Goal: Navigation & Orientation: Find specific page/section

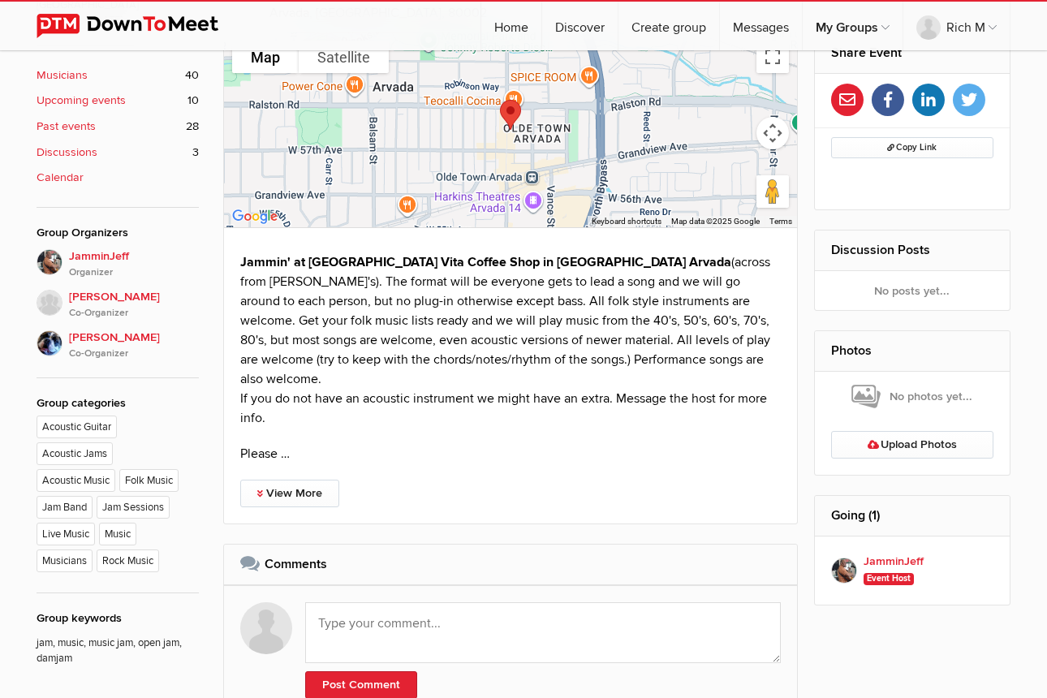
scroll to position [575, 0]
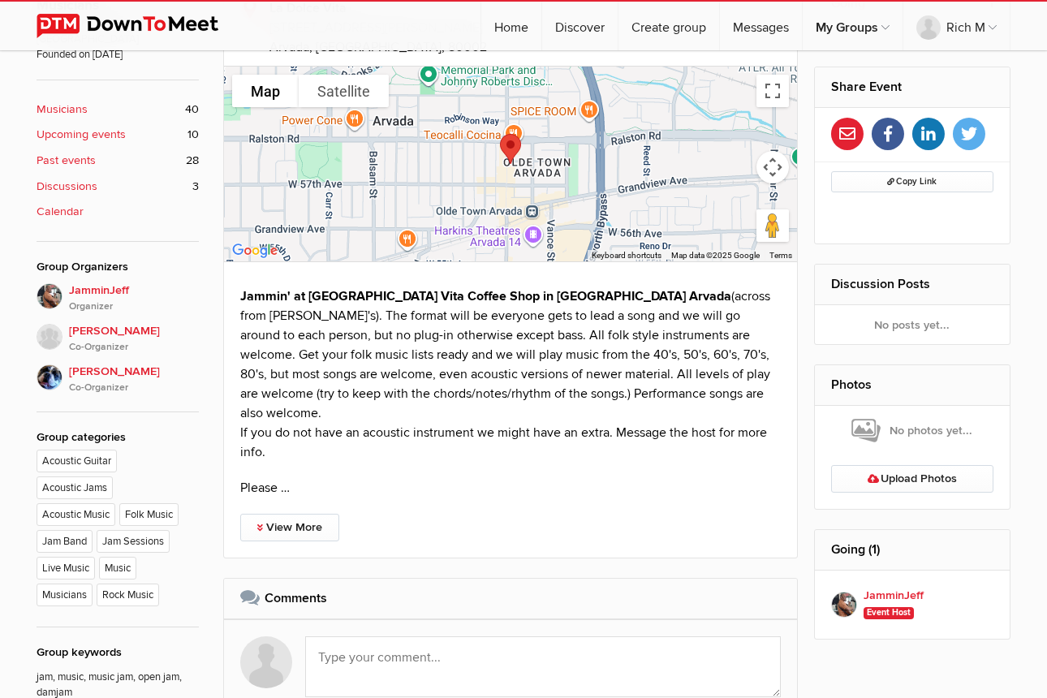
click at [63, 126] on b "Upcoming events" at bounding box center [81, 135] width 89 height 18
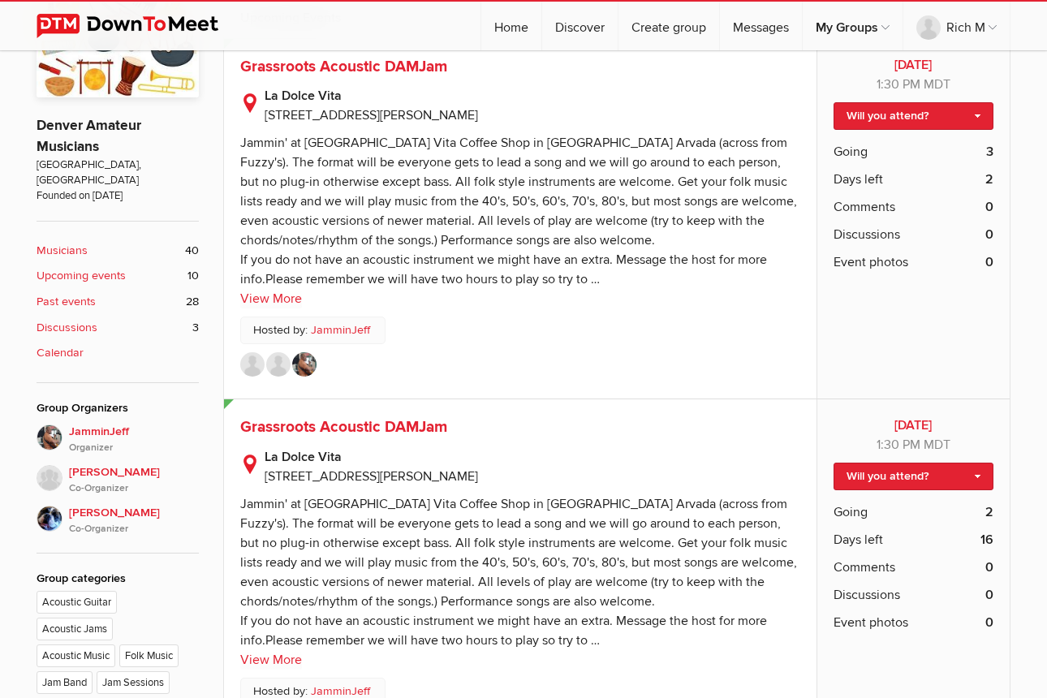
scroll to position [408, 0]
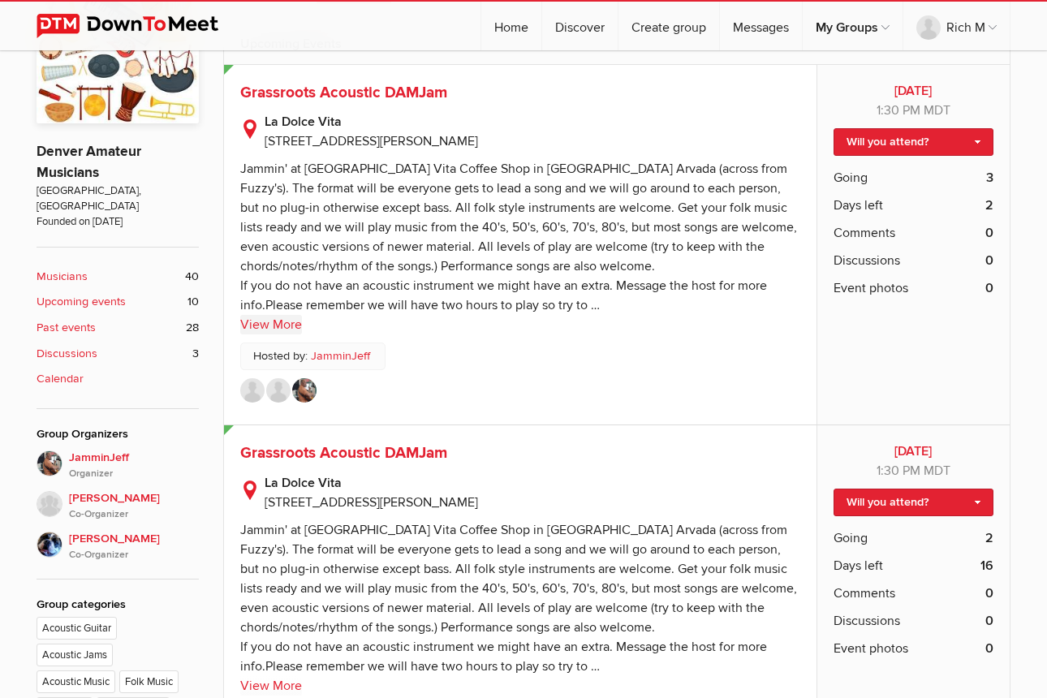
click at [262, 319] on link "View More" at bounding box center [271, 324] width 62 height 19
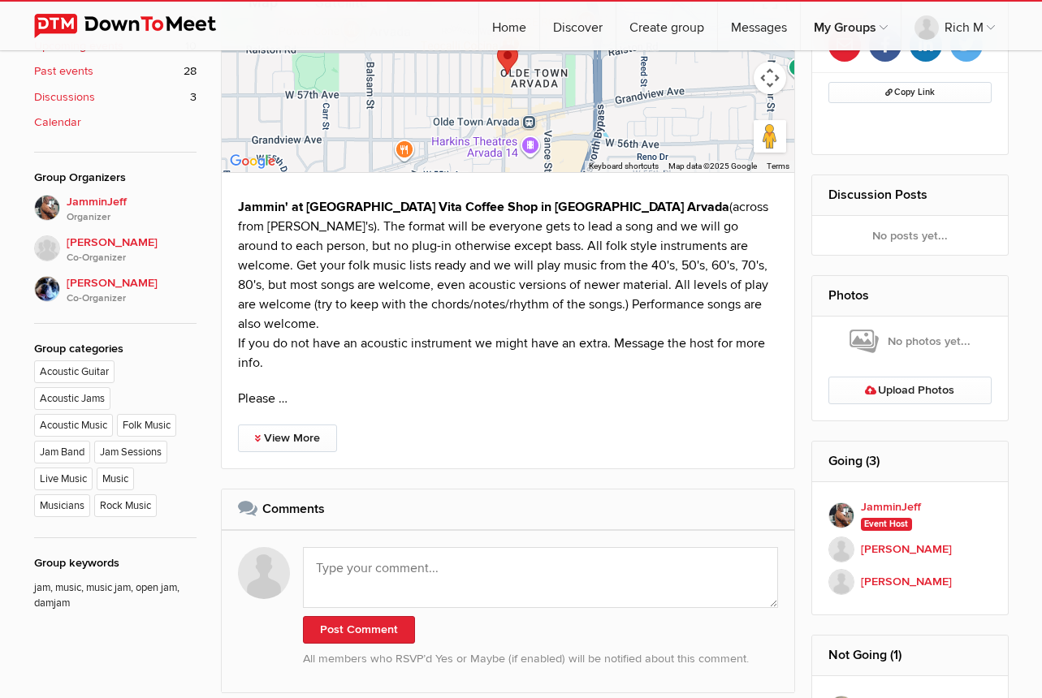
scroll to position [661, 0]
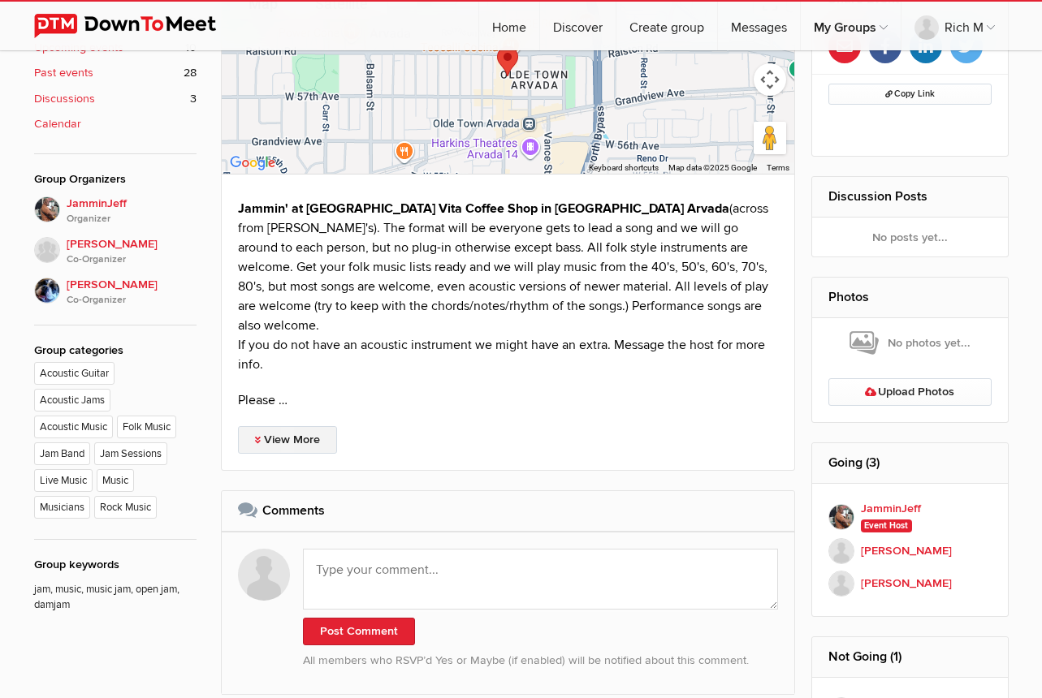
click at [279, 426] on link "View More" at bounding box center [287, 440] width 99 height 28
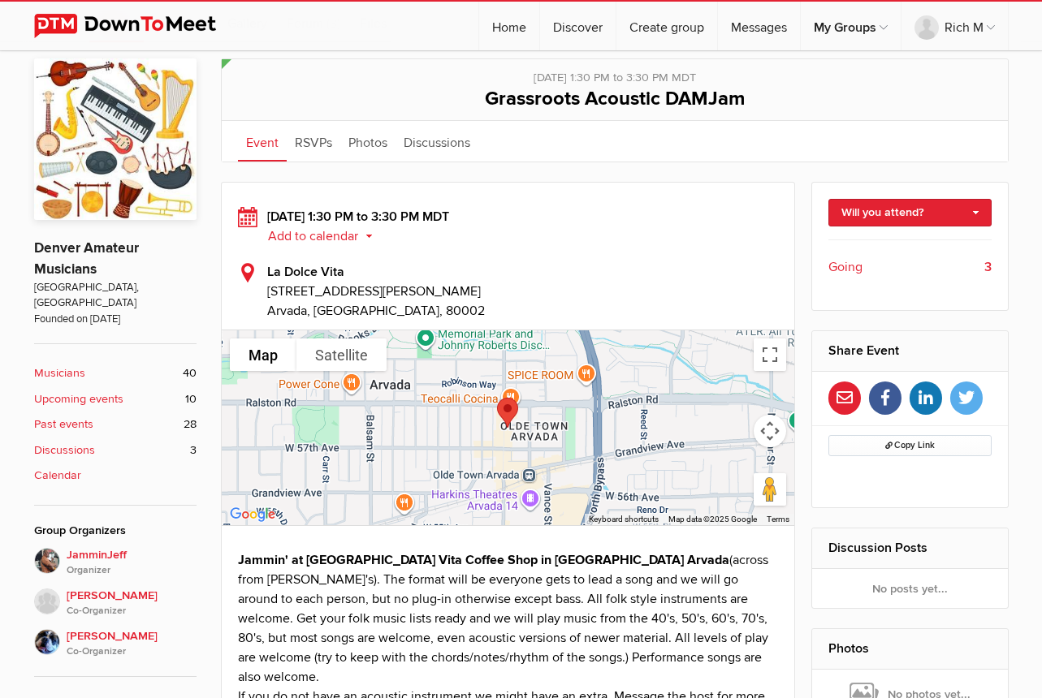
scroll to position [307, 0]
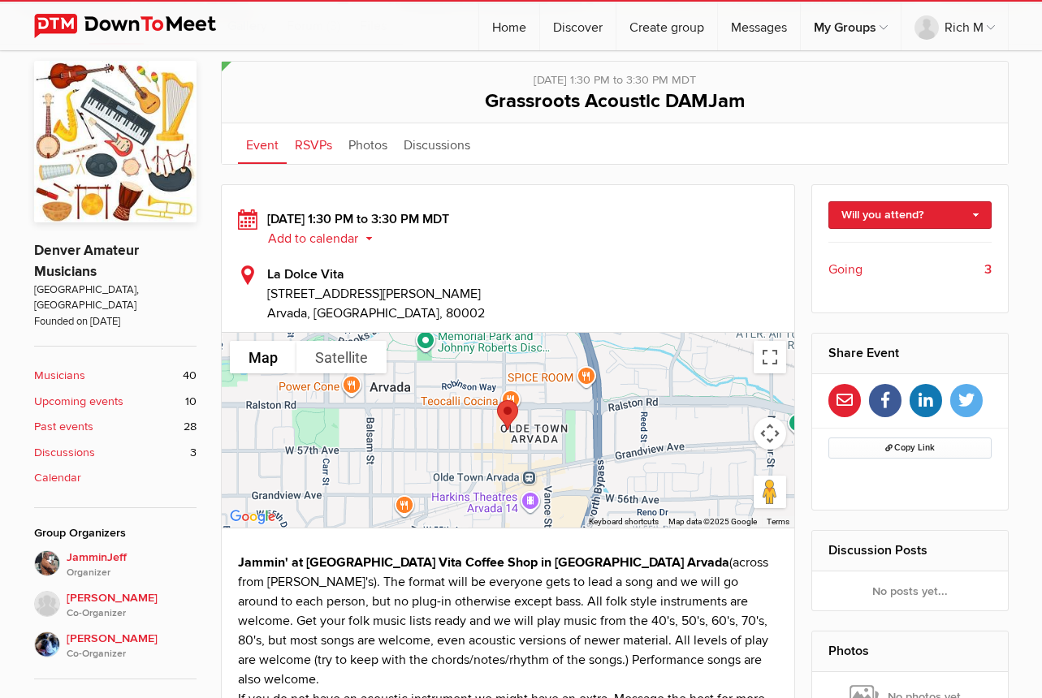
click at [301, 140] on link "RSVPs" at bounding box center [314, 143] width 54 height 41
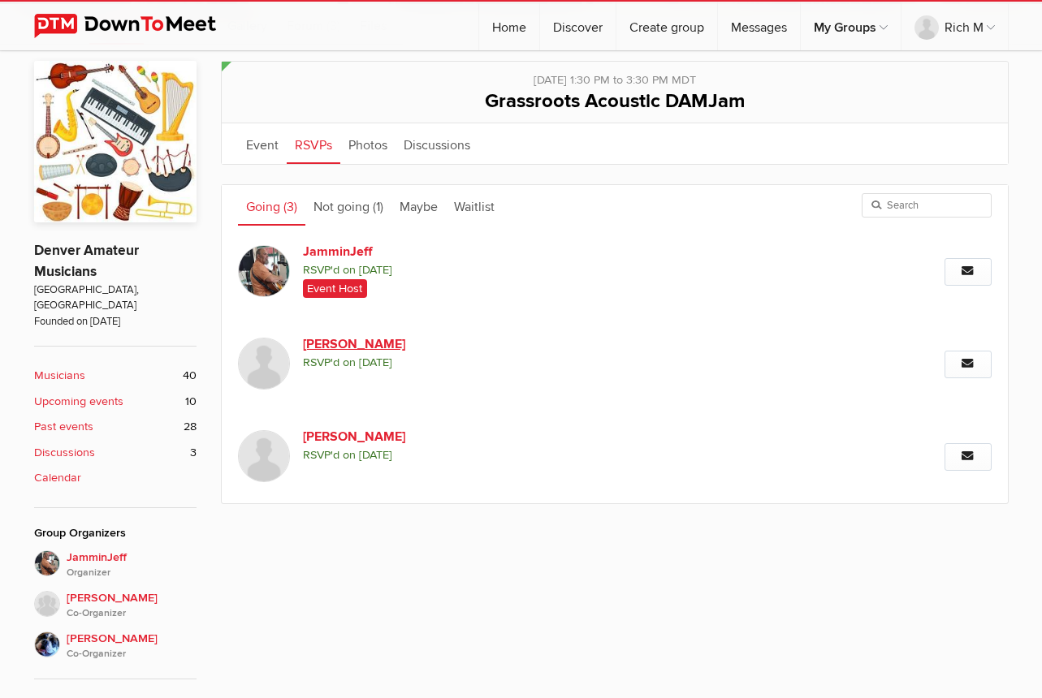
click at [330, 345] on link "[PERSON_NAME]" at bounding box center [442, 344] width 278 height 19
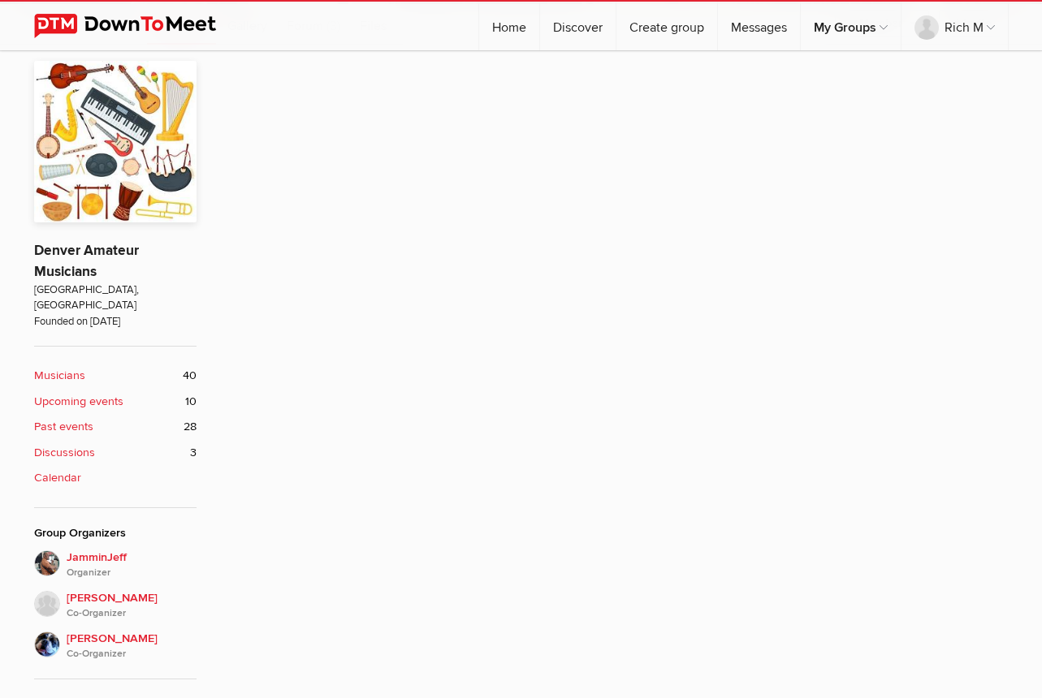
scroll to position [311, 0]
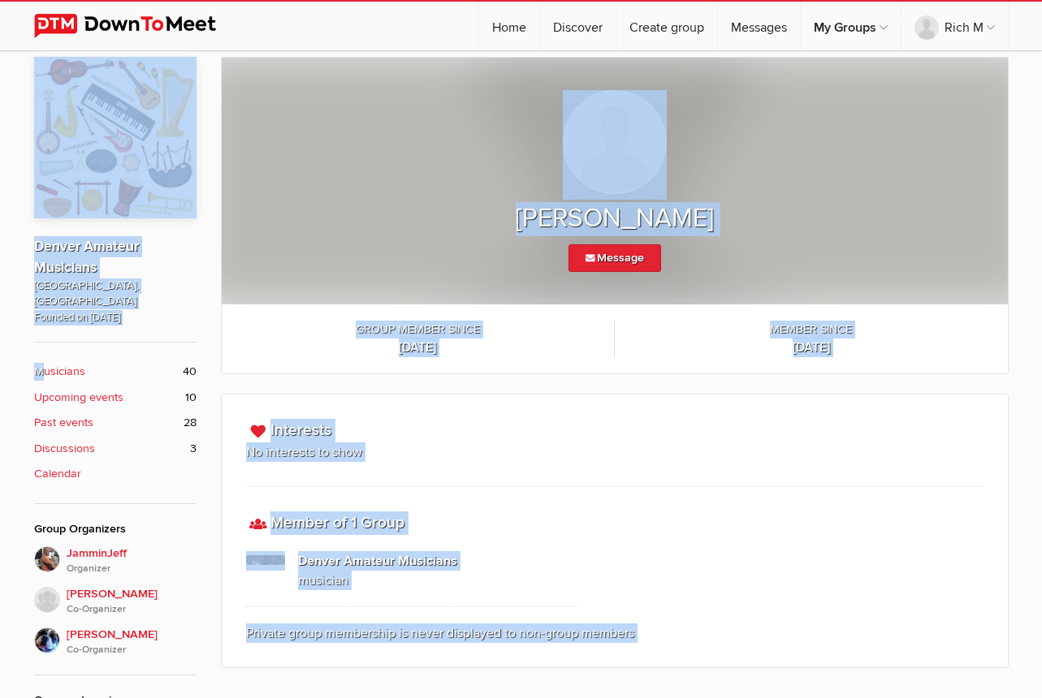
click at [39, 352] on div "[PERSON_NAME] Message Group member since [DATE] Member since [DATE]" at bounding box center [521, 527] width 1042 height 972
click at [58, 363] on b "Musicians" at bounding box center [59, 372] width 51 height 18
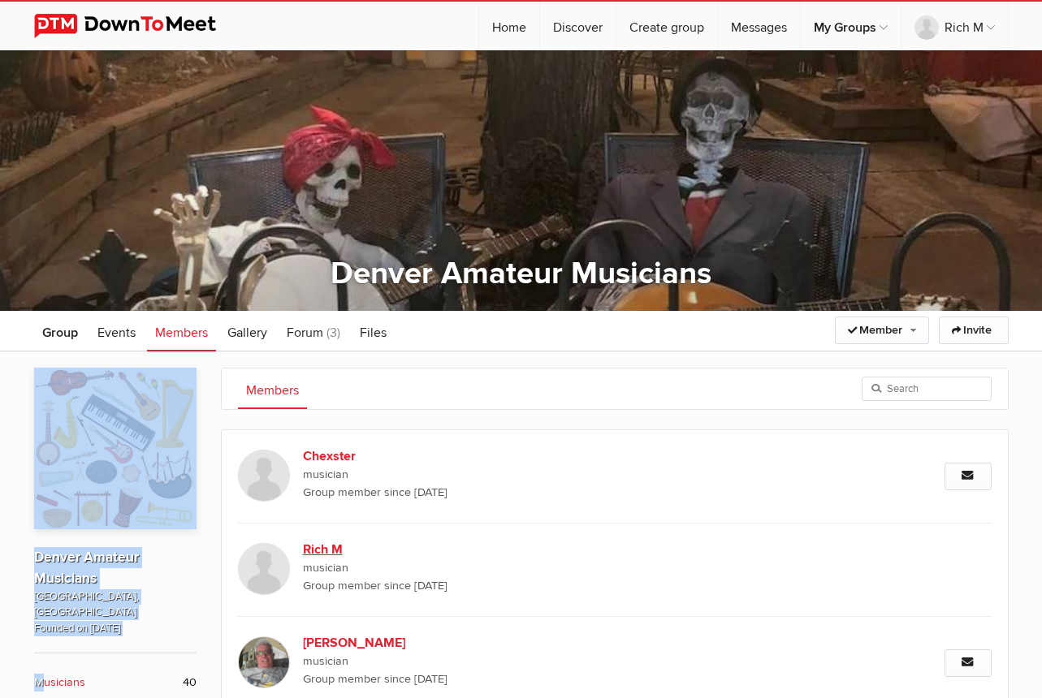
click at [328, 548] on b "Rich M" at bounding box center [442, 549] width 278 height 19
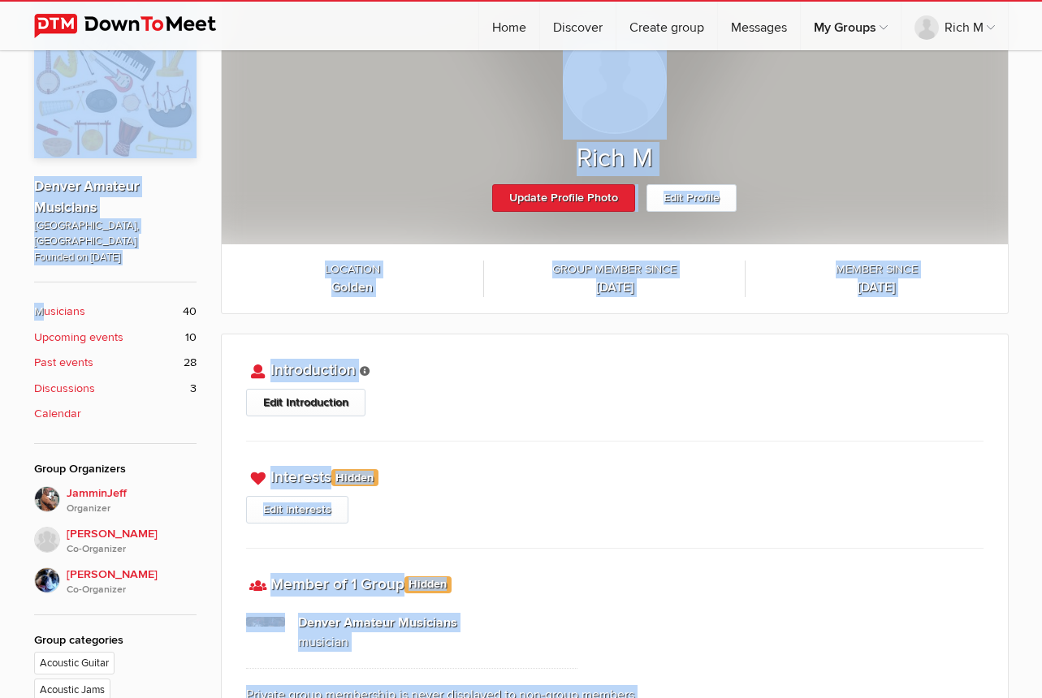
scroll to position [369, 0]
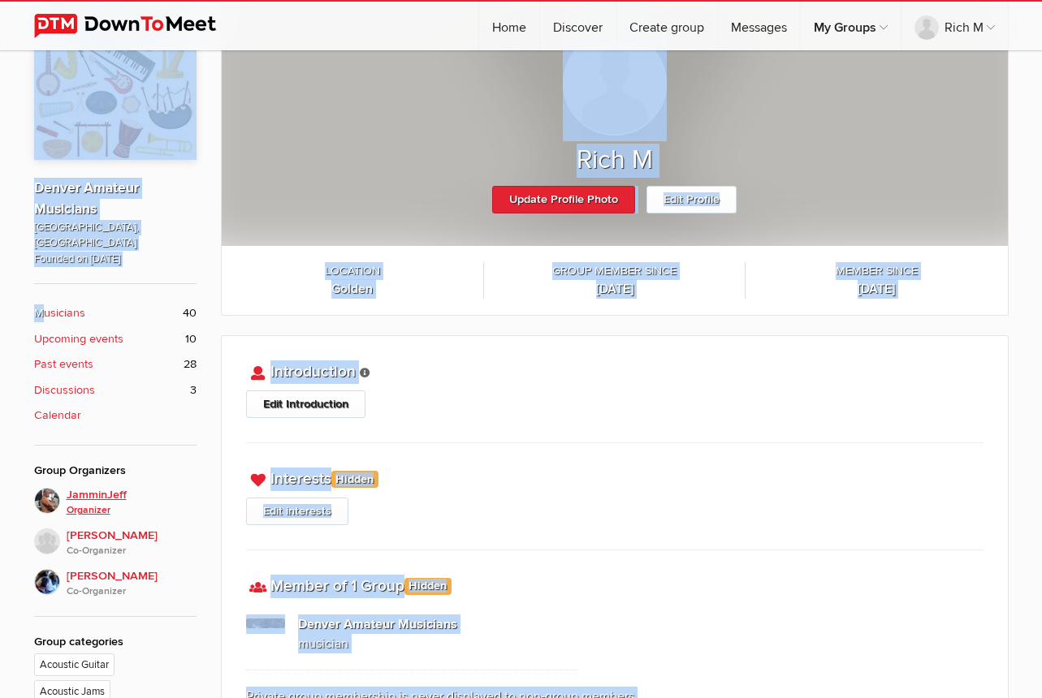
click at [97, 486] on span "JamminJeff Organizer" at bounding box center [132, 502] width 130 height 32
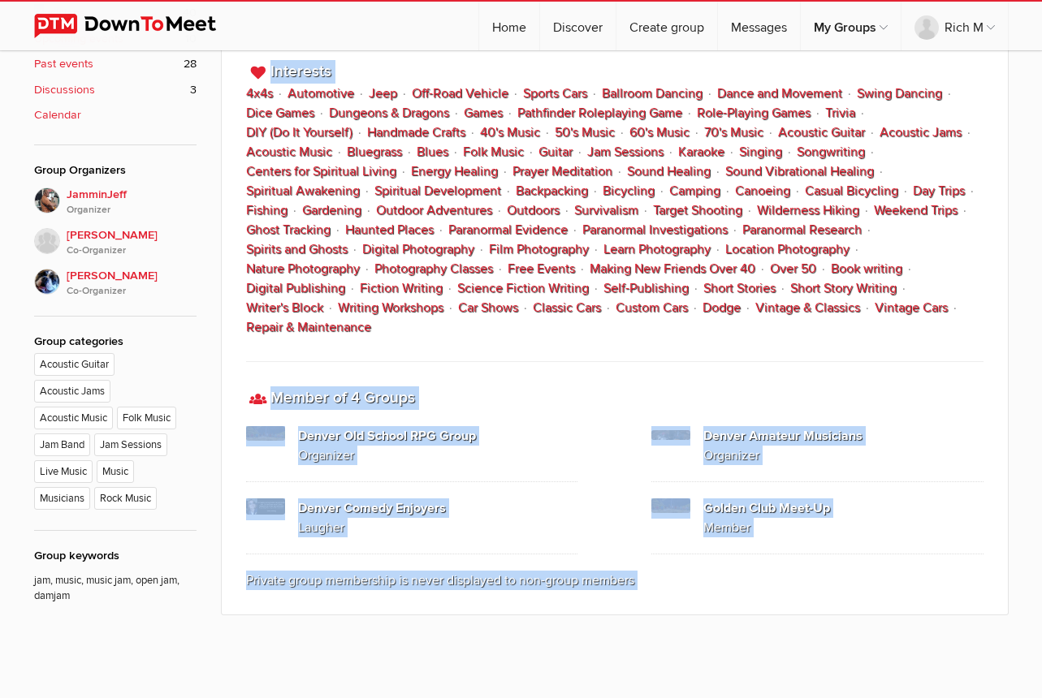
scroll to position [667, 0]
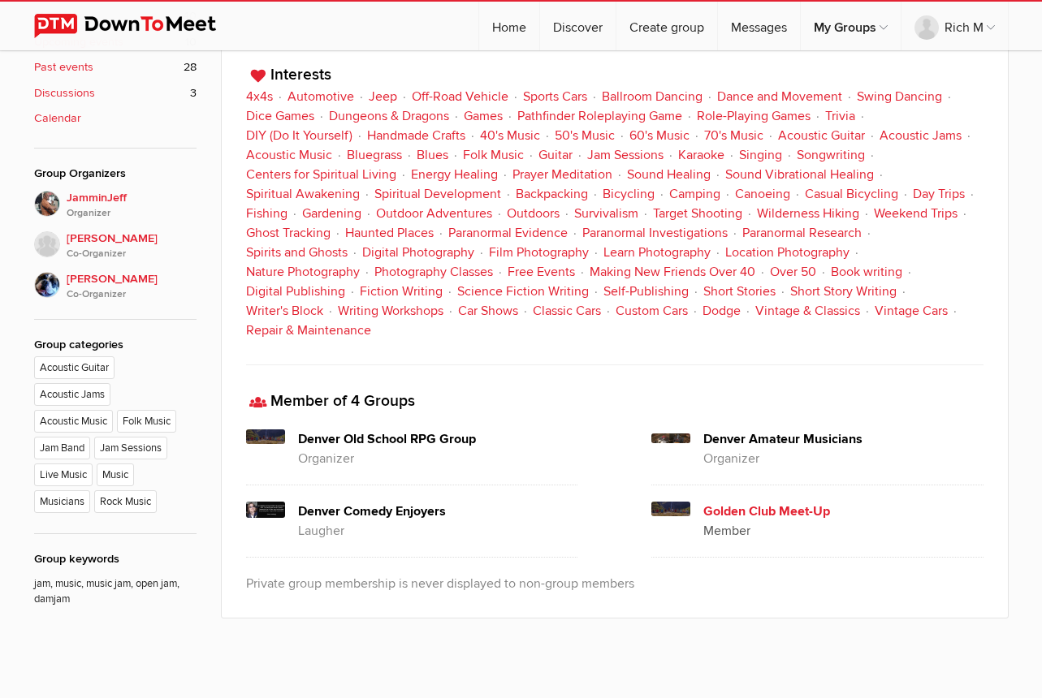
click at [809, 512] on h4 "Golden Club Meet-Up" at bounding box center [843, 511] width 280 height 19
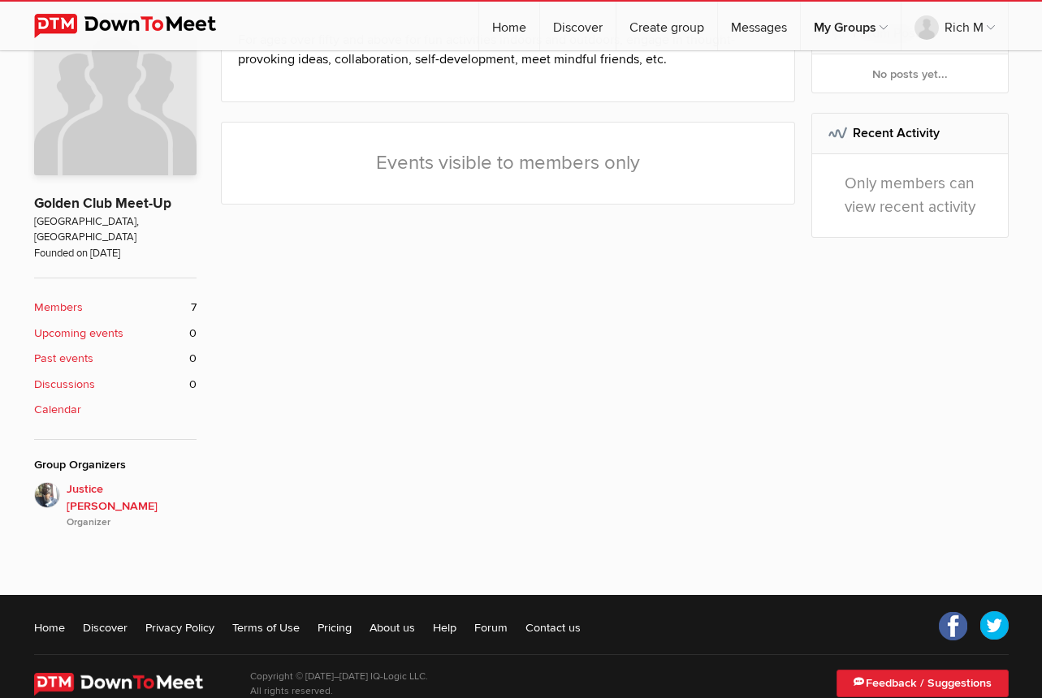
scroll to position [311, 0]
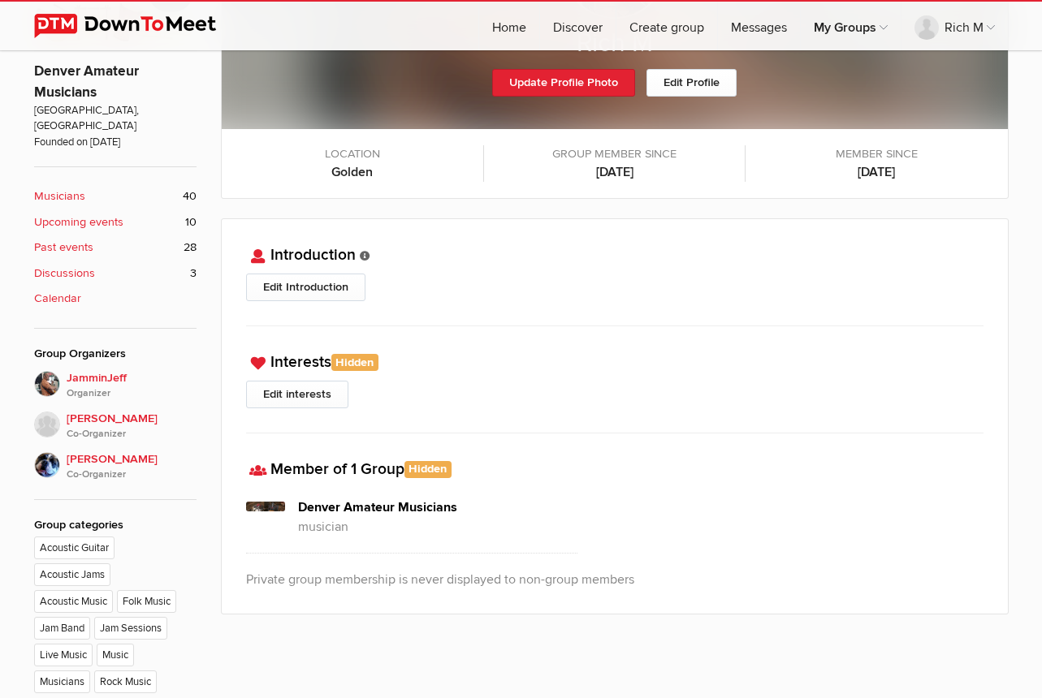
scroll to position [485, 0]
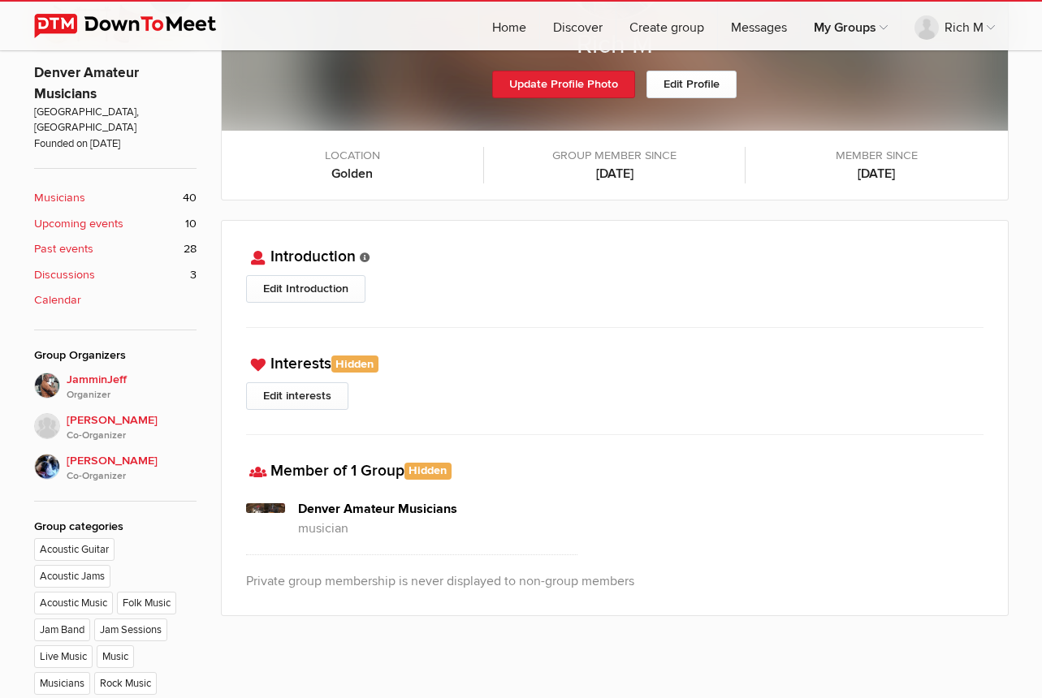
click at [59, 215] on b "Upcoming events" at bounding box center [78, 224] width 89 height 18
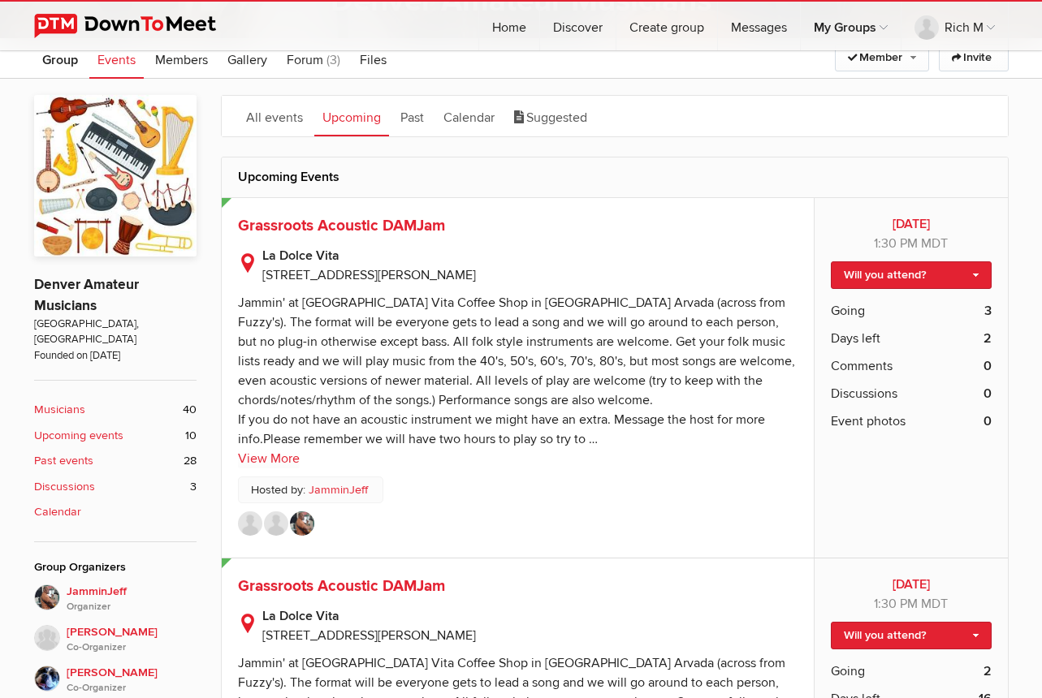
scroll to position [274, 0]
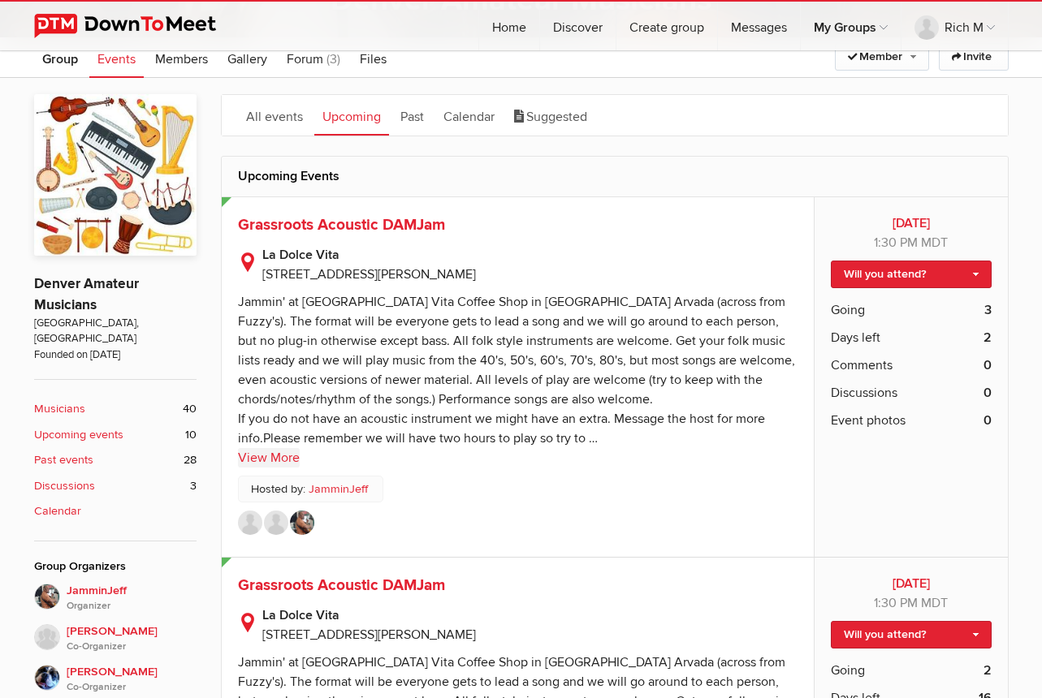
click at [251, 455] on link "View More" at bounding box center [269, 457] width 62 height 19
